Goal: Task Accomplishment & Management: Complete application form

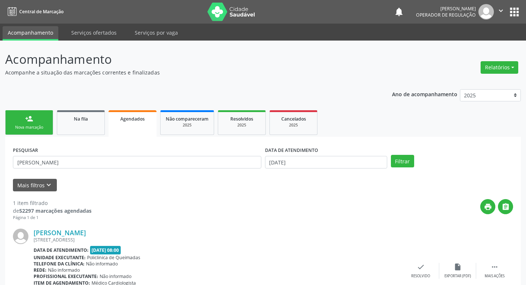
click at [35, 125] on div "Nova marcação" at bounding box center [29, 128] width 37 height 6
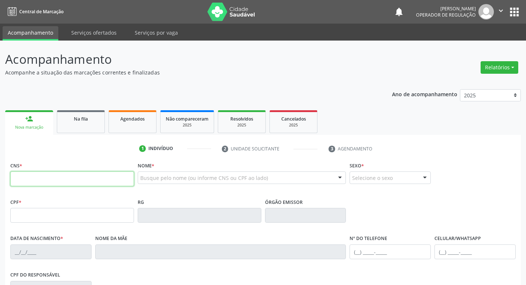
click at [42, 184] on input "text" at bounding box center [72, 179] width 124 height 15
click at [144, 182] on div "Busque pelo nome (ou informe CNS ou CPF ao lado)" at bounding box center [242, 178] width 209 height 13
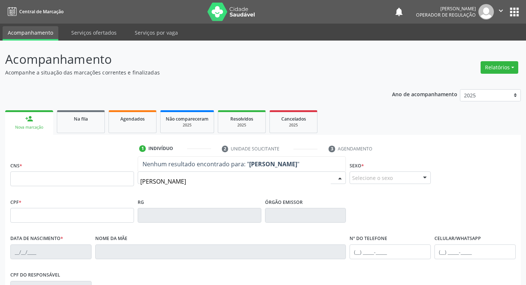
type input "[PERSON_NAME]"
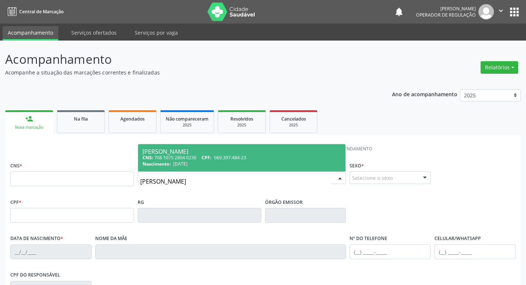
click at [236, 165] on div "Nascimento: [DATE]" at bounding box center [242, 164] width 199 height 6
type input "708 1075 2804 0230"
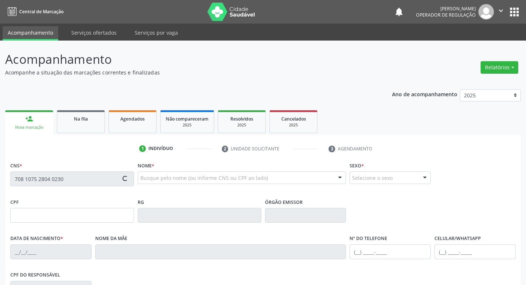
type input "069.397.484-23"
type input "[DATE]"
type input "[PERSON_NAME]"
type input "[PHONE_NUMBER]"
type input "S/N"
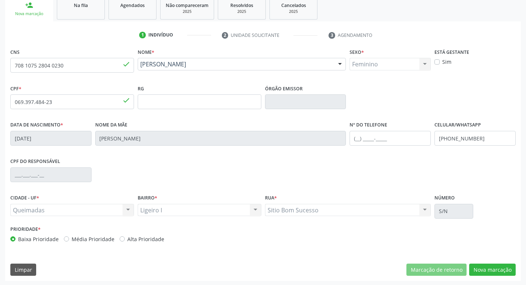
scroll to position [115, 0]
